Goal: Find specific page/section: Find specific page/section

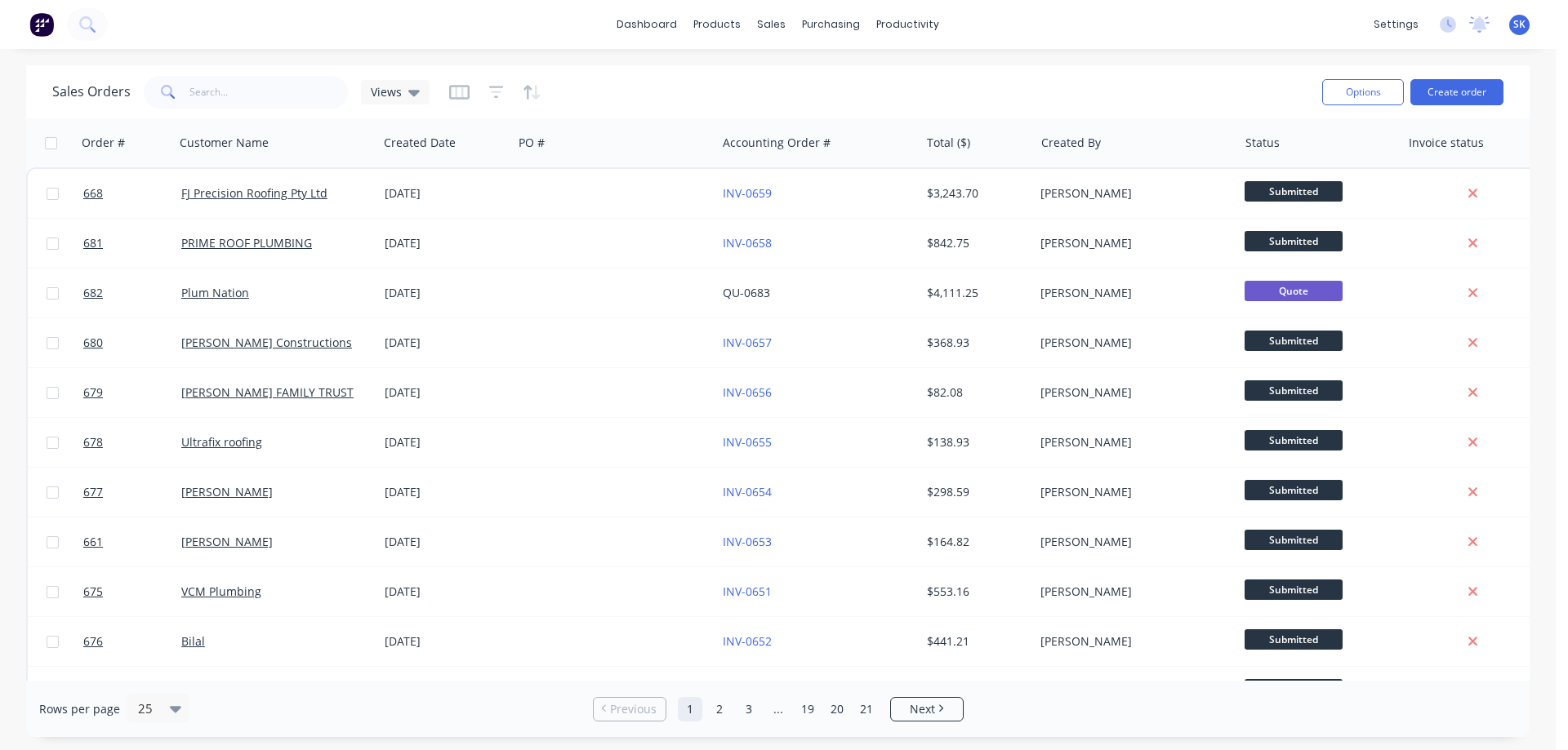
click at [408, 203] on div "[DATE]" at bounding box center [445, 193] width 135 height 49
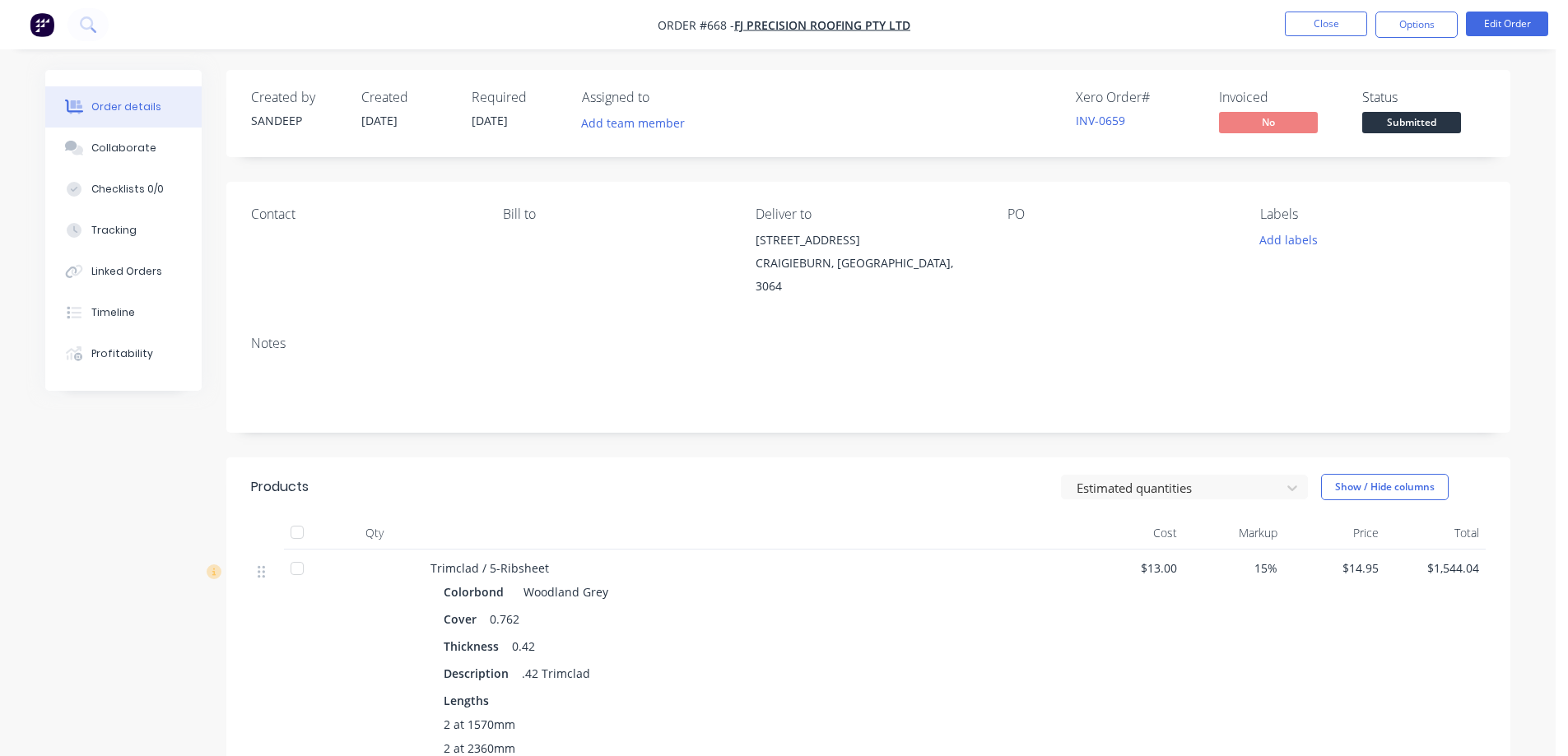
click at [51, 18] on img "button" at bounding box center [42, 25] width 25 height 25
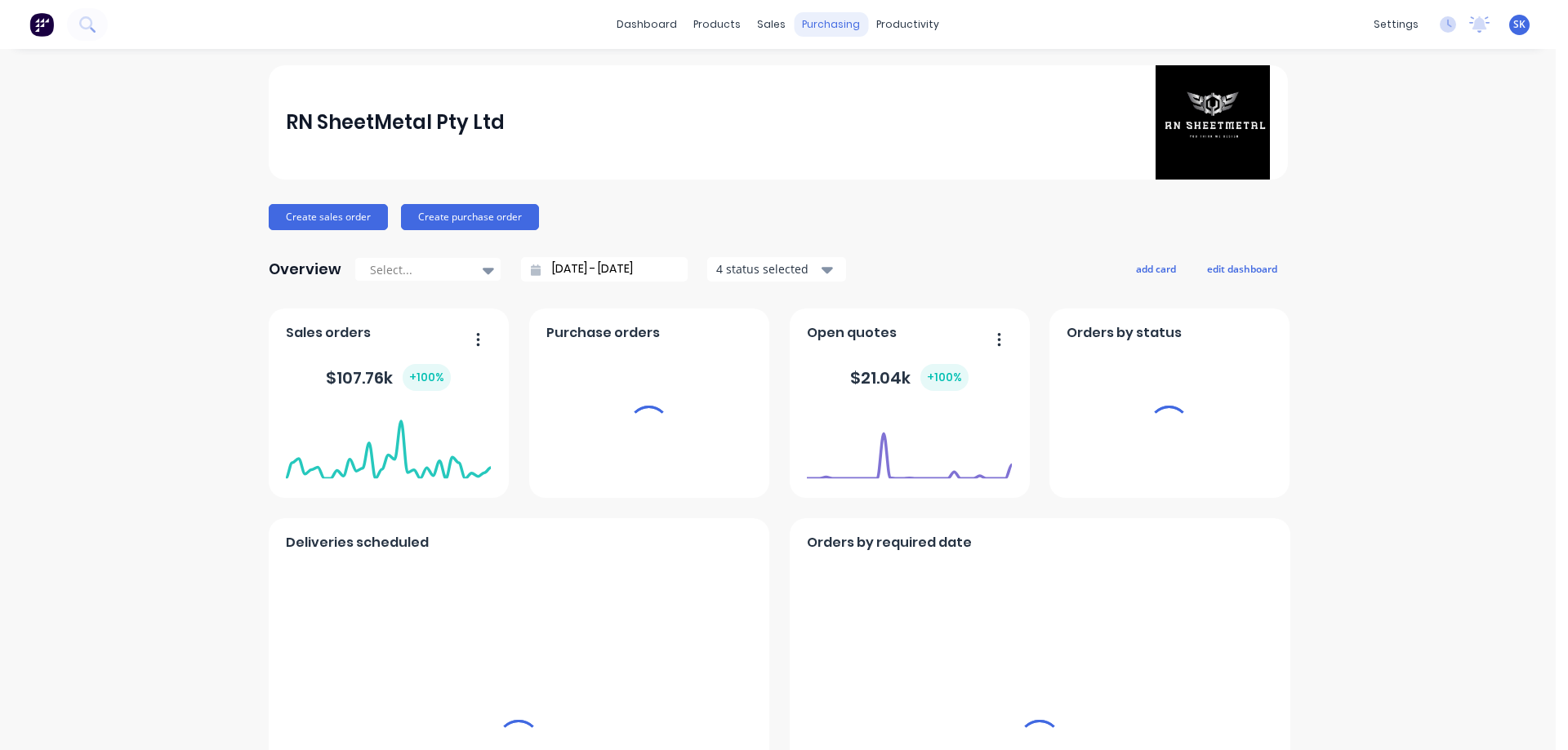
click at [817, 30] on div "purchasing" at bounding box center [831, 24] width 74 height 24
click at [825, 25] on div "purchasing" at bounding box center [831, 24] width 74 height 24
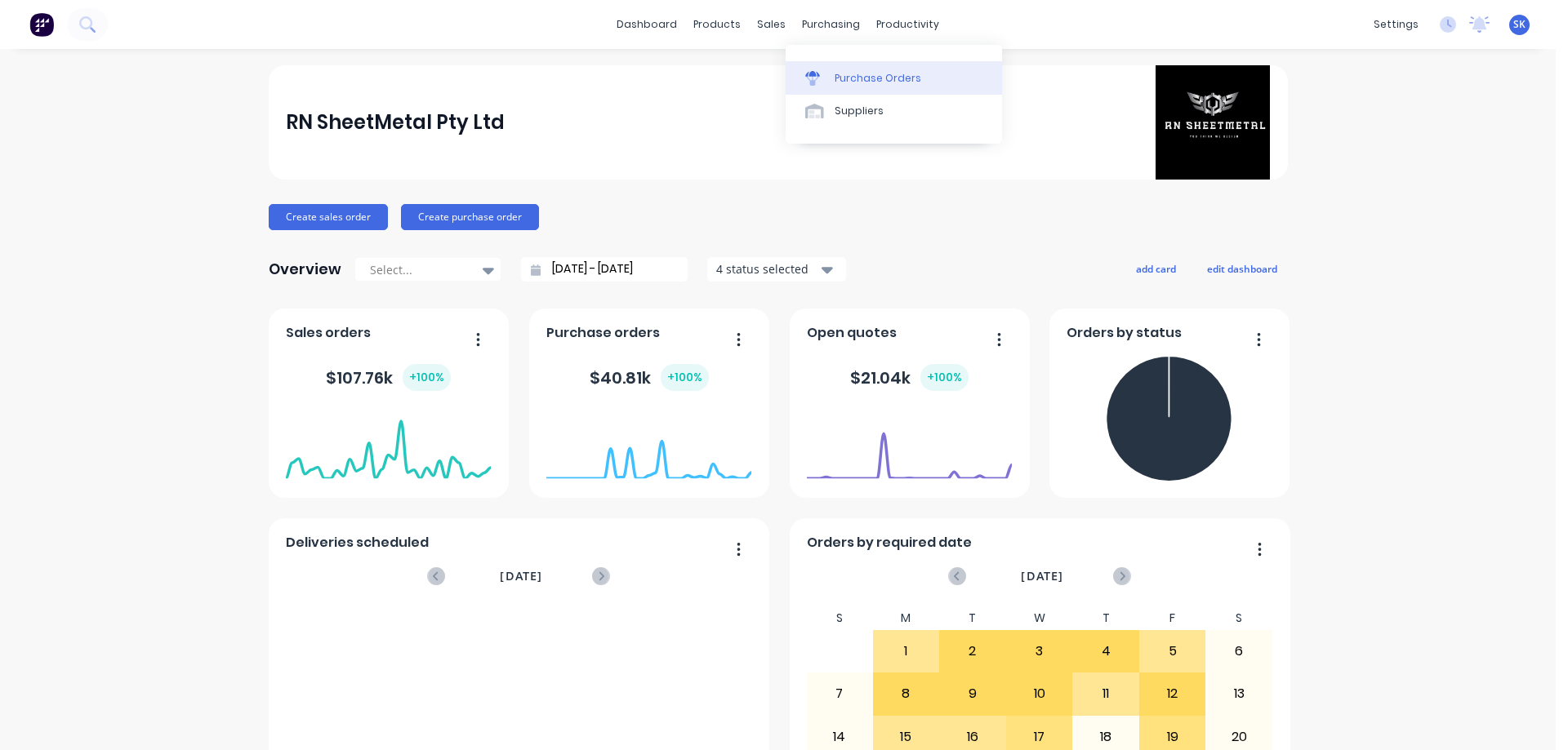
click at [847, 73] on div "Purchase Orders" at bounding box center [877, 78] width 86 height 15
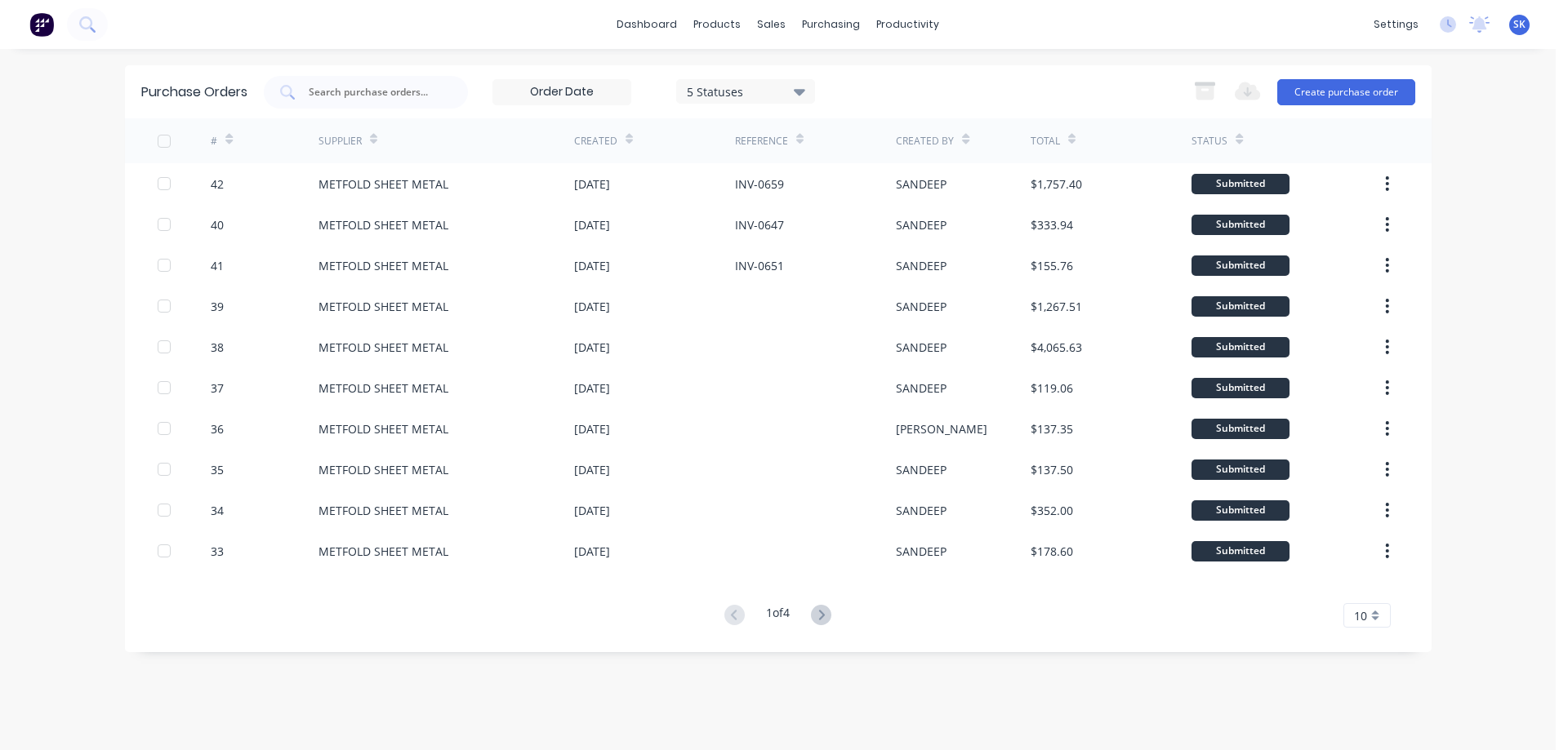
click at [36, 14] on img at bounding box center [42, 24] width 24 height 24
